Goal: Task Accomplishment & Management: Use online tool/utility

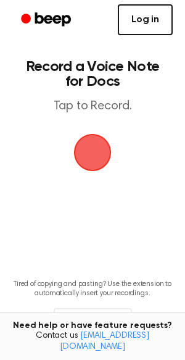
click at [147, 21] on link "Log in" at bounding box center [145, 19] width 55 height 31
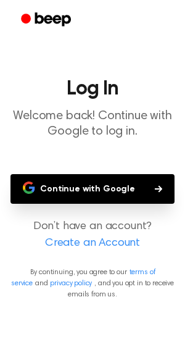
click at [117, 181] on button "Continue with Google" at bounding box center [92, 189] width 164 height 30
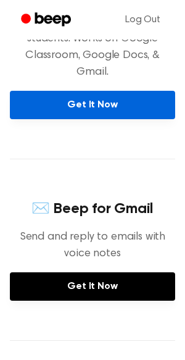
scroll to position [260, 0]
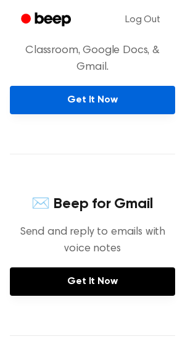
click at [87, 86] on link "Get It Now" at bounding box center [92, 100] width 165 height 28
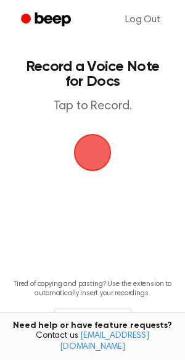
click at [93, 152] on span "button" at bounding box center [93, 153] width 38 height 38
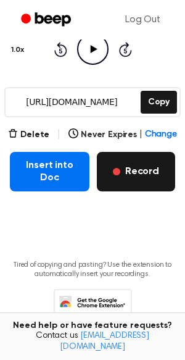
click at [141, 162] on button "Record" at bounding box center [136, 171] width 78 height 39
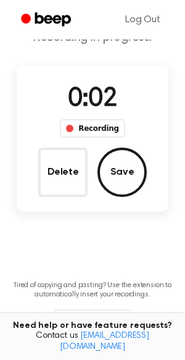
scroll to position [54, 0]
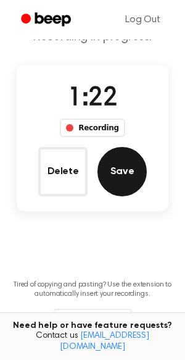
click at [118, 172] on button "Save" at bounding box center [121, 171] width 49 height 49
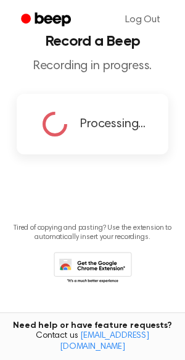
scroll to position [0, 0]
